Goal: Task Accomplishment & Management: Use online tool/utility

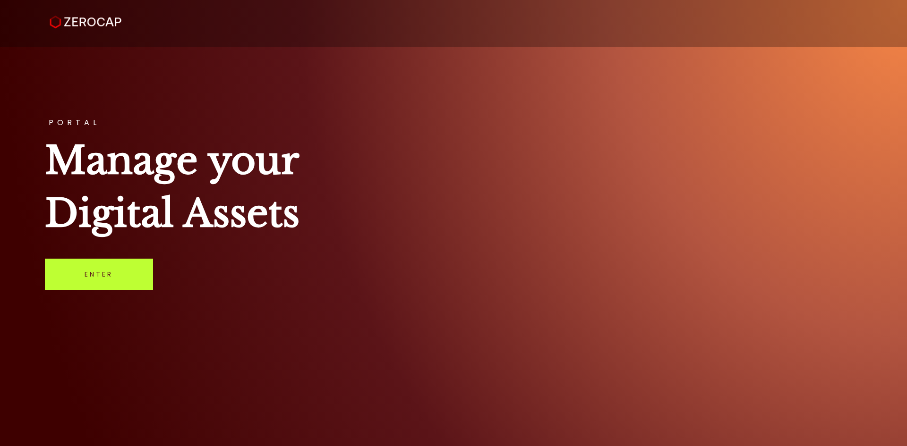
click at [96, 270] on link "Enter" at bounding box center [99, 274] width 108 height 31
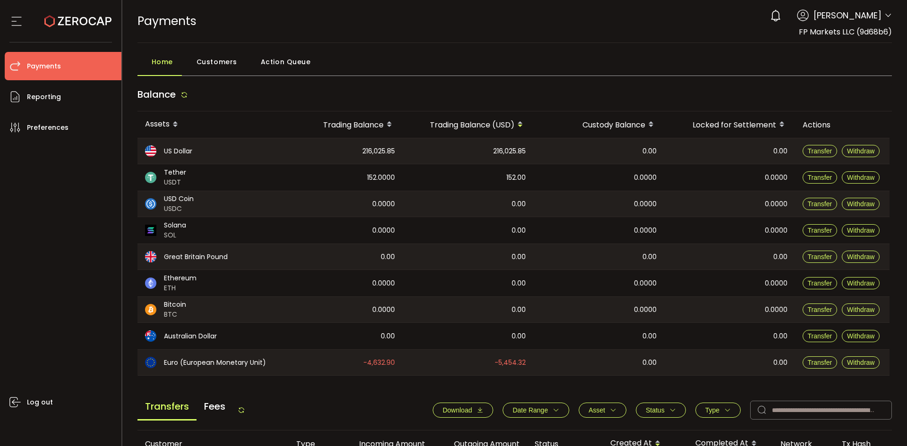
scroll to position [319, 0]
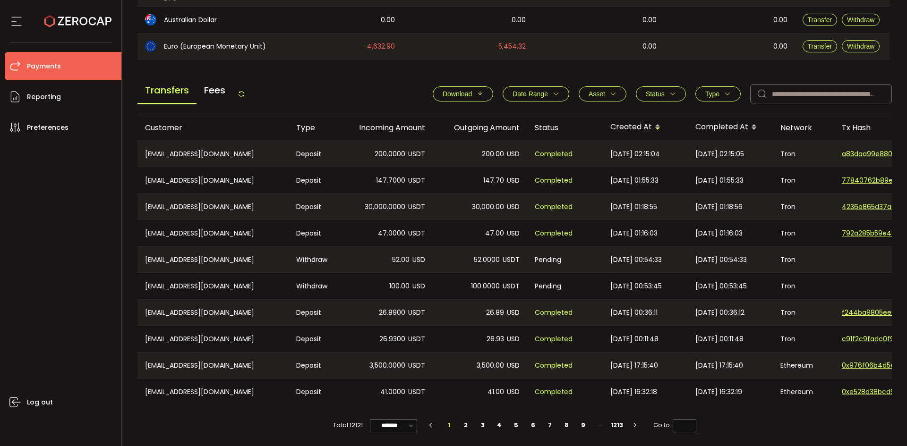
click at [244, 91] on icon at bounding box center [242, 94] width 8 height 8
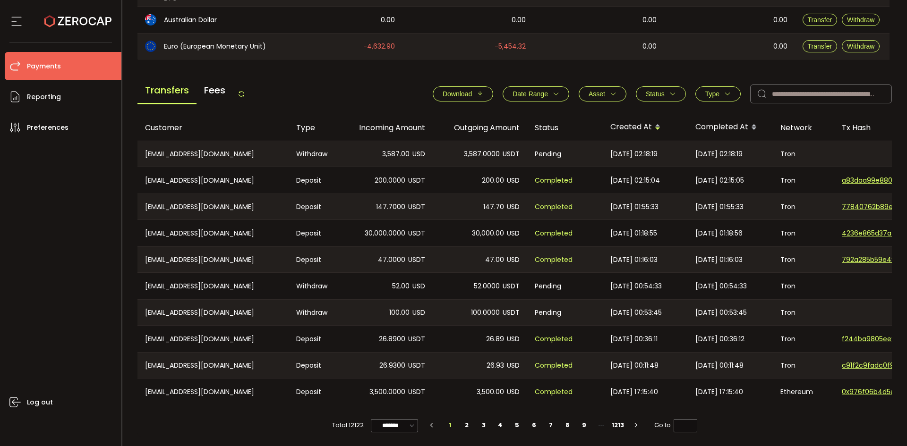
click at [243, 86] on div "Transfers Fees" at bounding box center [191, 93] width 108 height 21
drag, startPoint x: 243, startPoint y: 91, endPoint x: 293, endPoint y: 88, distance: 49.7
click at [244, 91] on icon at bounding box center [242, 94] width 8 height 8
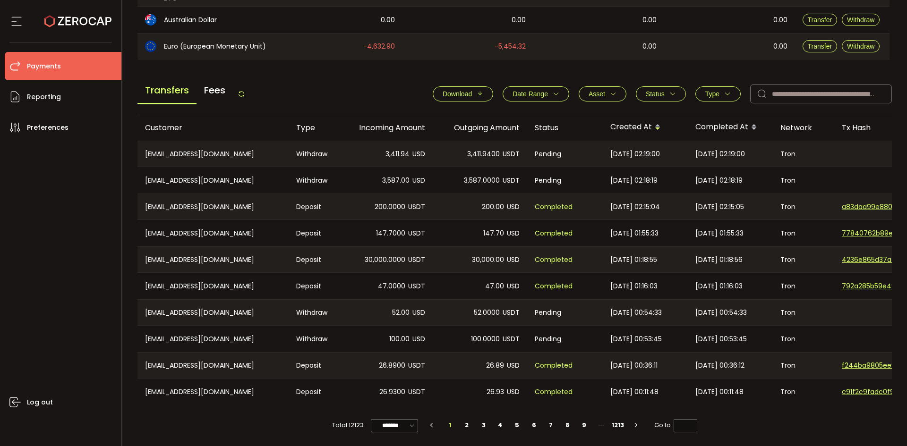
click at [245, 93] on icon at bounding box center [242, 94] width 8 height 8
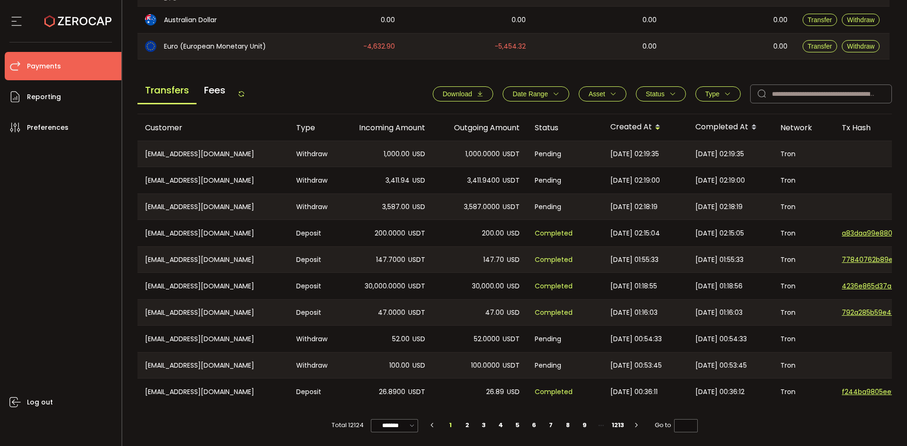
click at [243, 90] on icon at bounding box center [242, 94] width 8 height 8
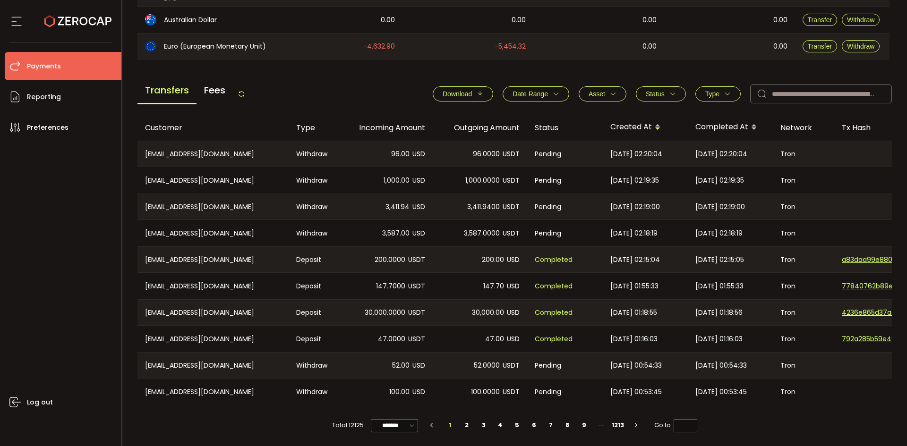
click at [244, 91] on icon at bounding box center [242, 94] width 8 height 8
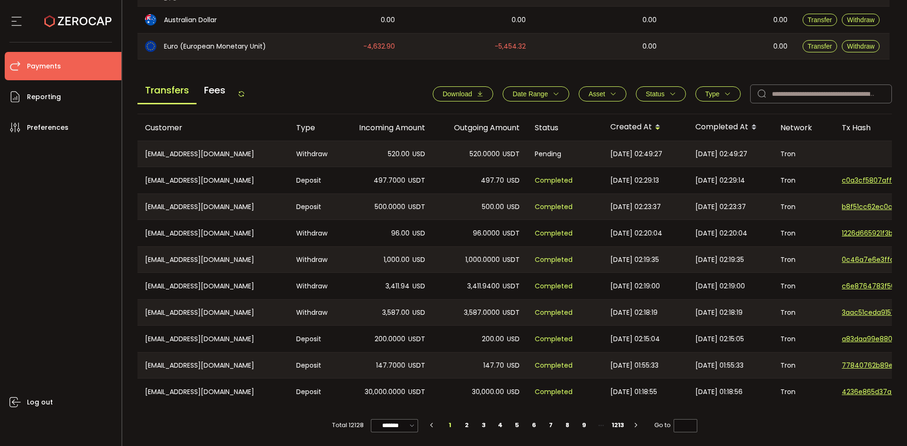
click at [241, 91] on icon at bounding box center [242, 94] width 8 height 8
click at [244, 94] on icon at bounding box center [242, 94] width 8 height 8
